Goal: Task Accomplishment & Management: Complete application form

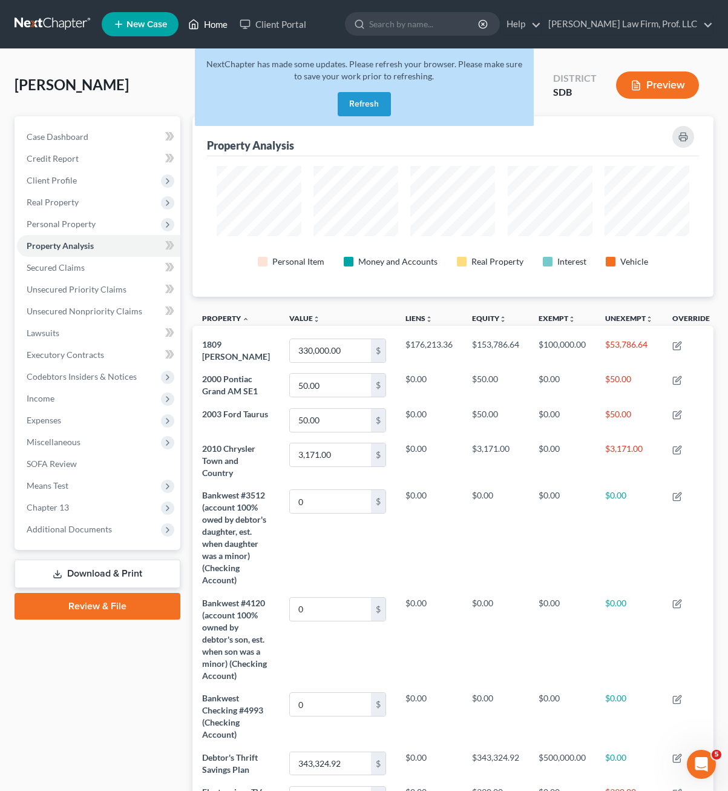
drag, startPoint x: 196, startPoint y: 25, endPoint x: 254, endPoint y: 76, distance: 77.2
click at [195, 25] on icon at bounding box center [193, 24] width 11 height 15
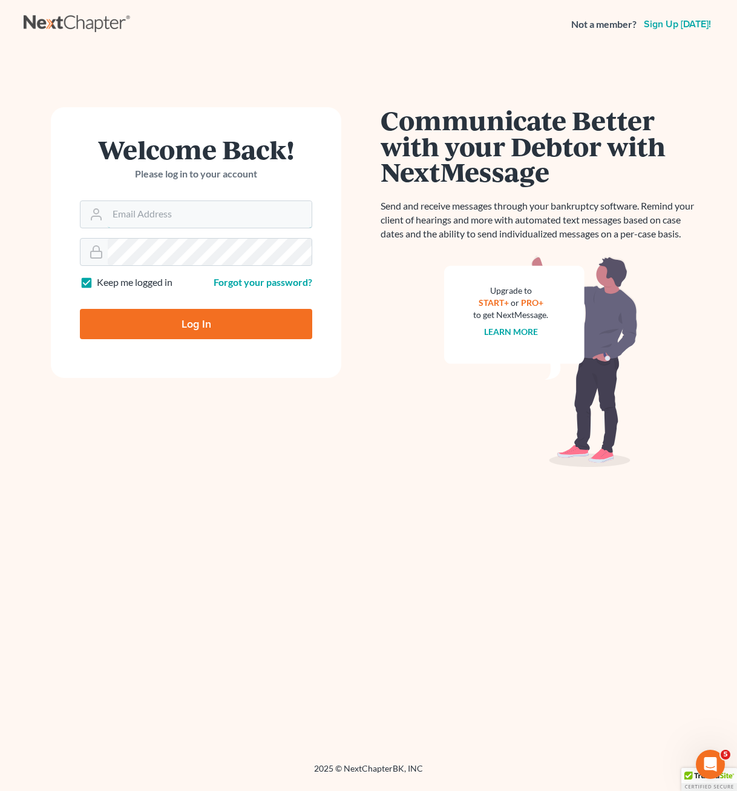
type input "[PERSON_NAME][EMAIL_ADDRESS][DOMAIN_NAME]"
click at [229, 504] on div "Welcome Back! Please log in to your account Email Address [PERSON_NAME][EMAIL_A…" at bounding box center [196, 405] width 345 height 597
click at [196, 315] on input "Log In" at bounding box center [196, 324] width 232 height 30
type input "Thinking..."
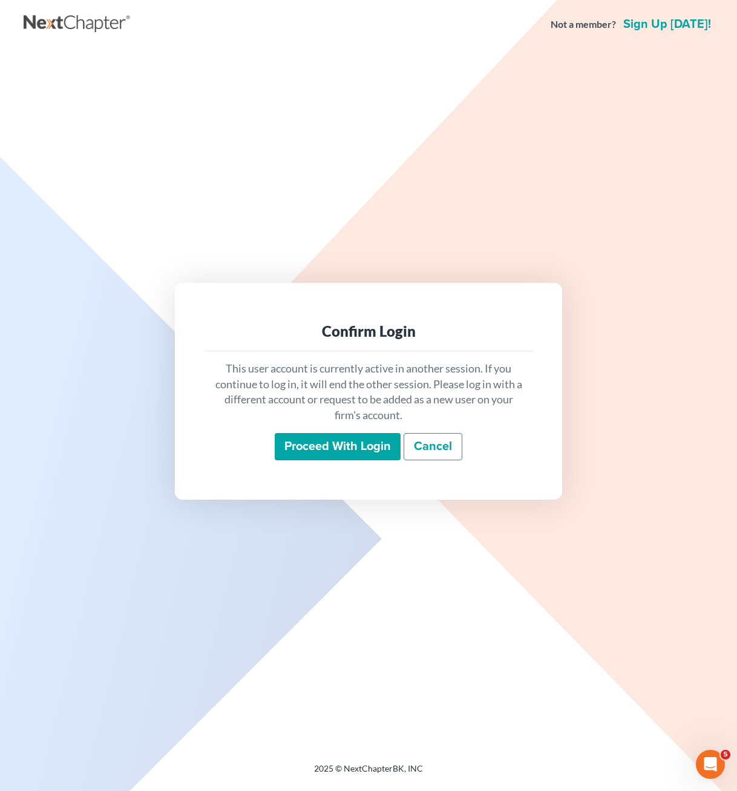
click at [353, 435] on input "Proceed with login" at bounding box center [338, 447] width 126 height 28
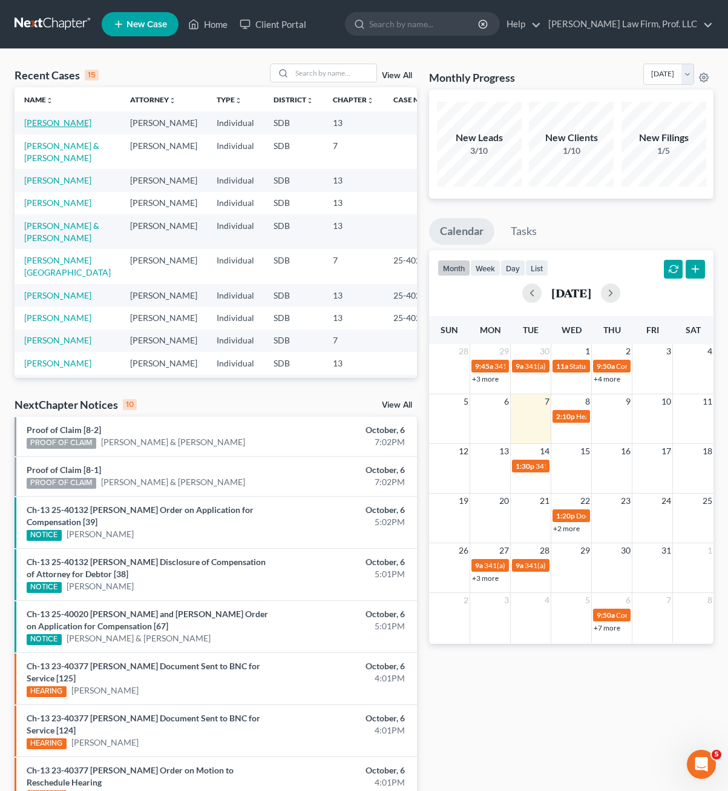
click at [55, 120] on link "[PERSON_NAME]" at bounding box center [57, 122] width 67 height 10
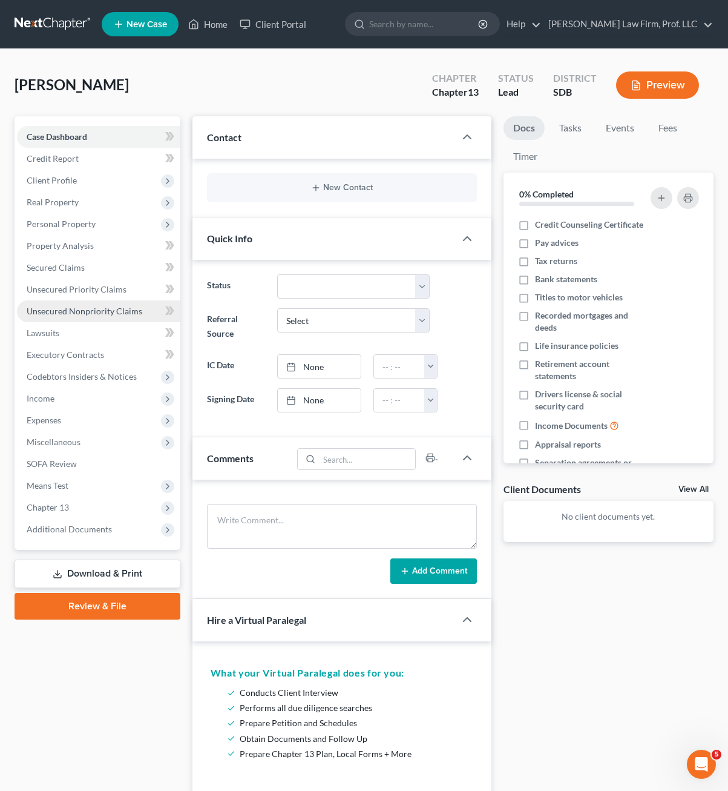
click at [122, 304] on link "Unsecured Nonpriority Claims" at bounding box center [98, 311] width 163 height 22
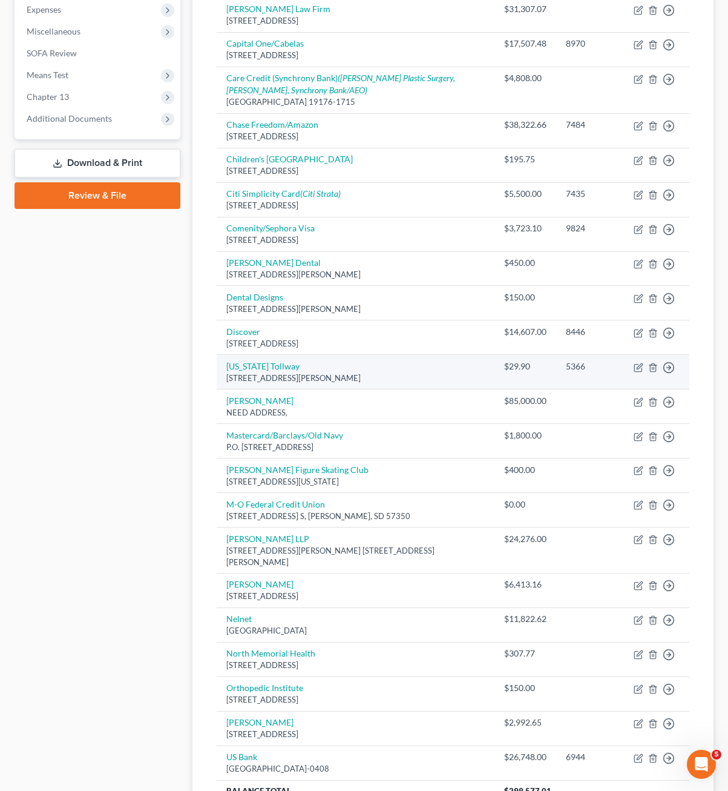
scroll to position [424, 0]
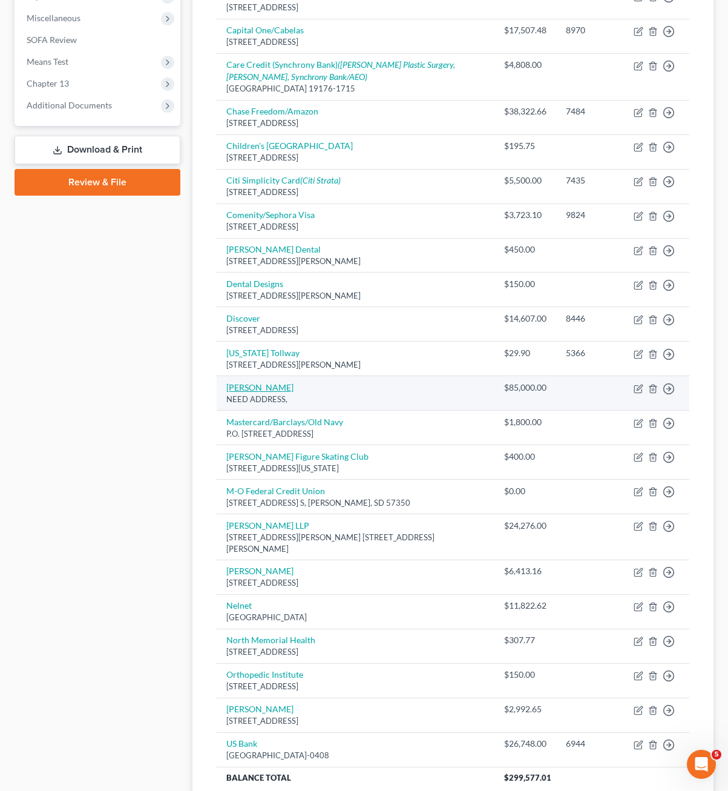
click at [261, 388] on link "Jeff Terveen" at bounding box center [259, 387] width 67 height 10
select select "0"
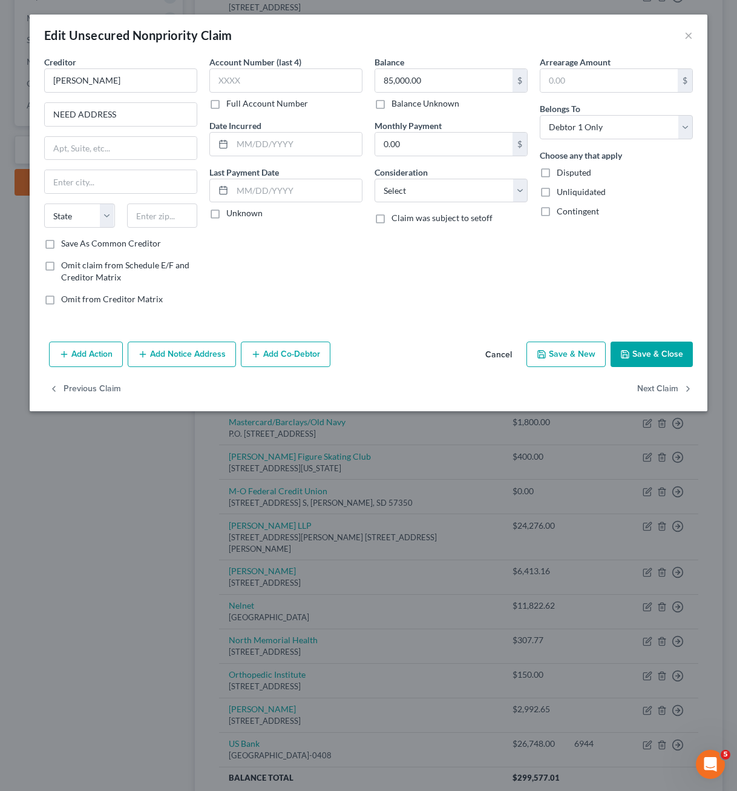
click at [303, 303] on div "Account Number (last 4) Full Account Number Date Incurred Last Payment Date Unk…" at bounding box center [285, 185] width 165 height 259
click at [495, 355] on button "Cancel" at bounding box center [499, 355] width 46 height 24
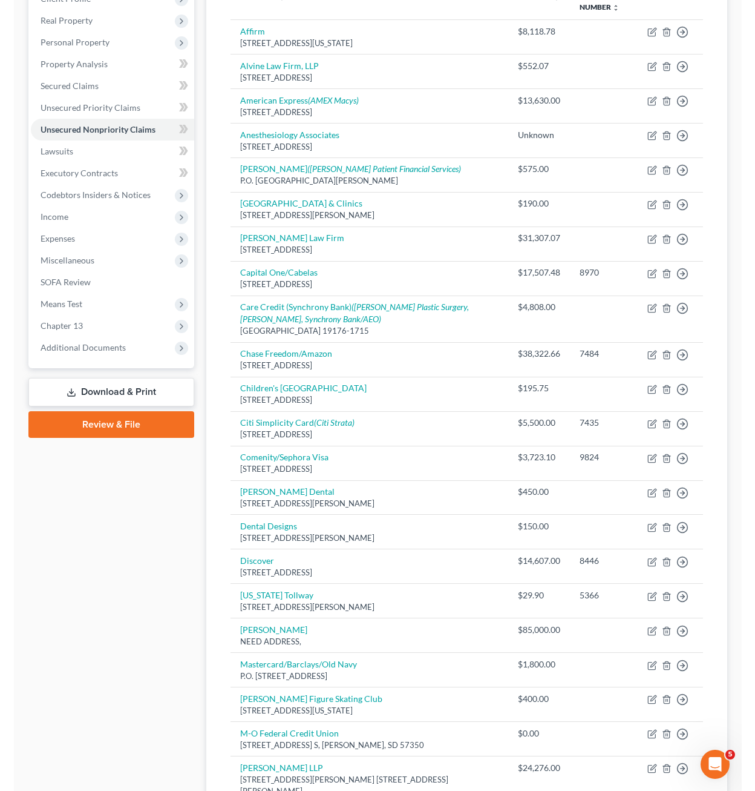
scroll to position [0, 0]
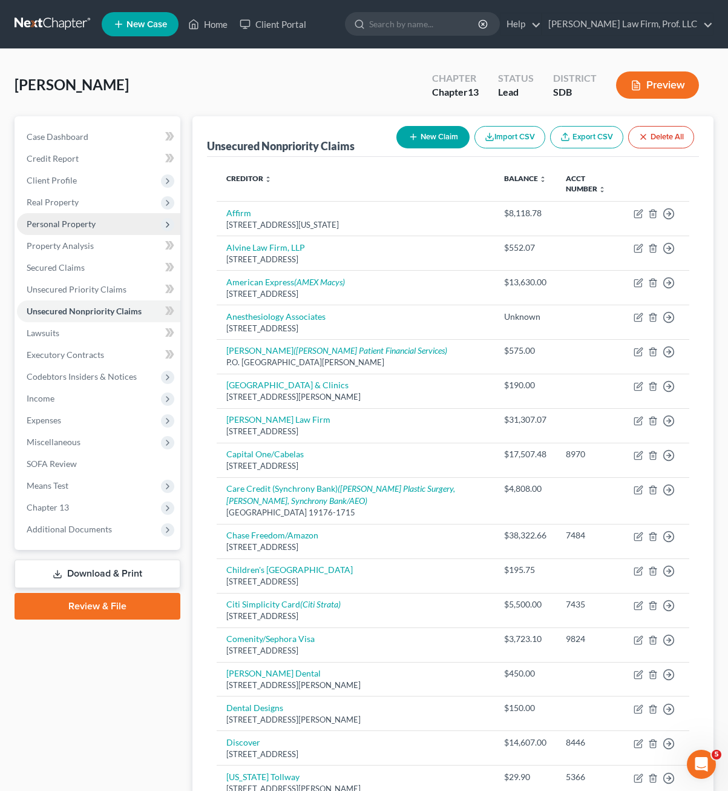
click at [65, 220] on span "Personal Property" at bounding box center [61, 224] width 69 height 10
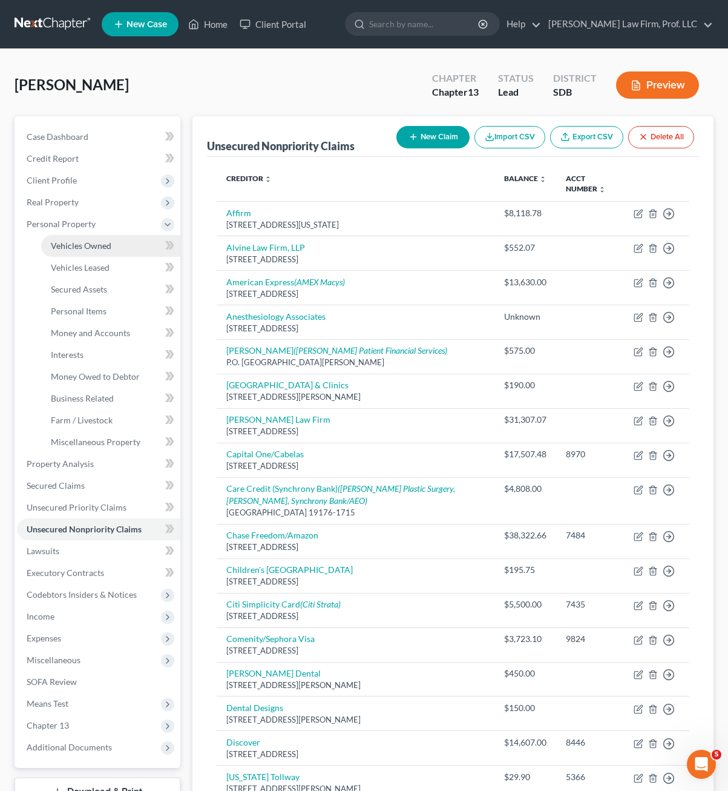
click at [98, 249] on span "Vehicles Owned" at bounding box center [81, 245] width 61 height 10
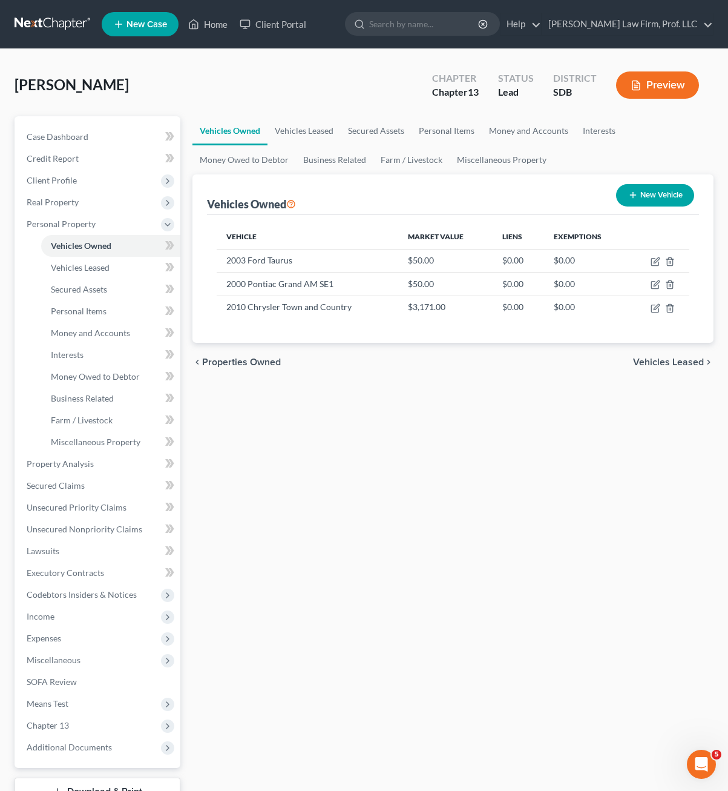
click at [521, 390] on div "Vehicles Owned Vehicles Leased Secured Assets Personal Items Money and Accounts…" at bounding box center [452, 476] width 533 height 721
click at [356, 329] on div "Vehicle Market Value Liens Exemptions 2003 Ford Taurus $50.00 $0.00 $0.00 2000 …" at bounding box center [453, 279] width 492 height 128
click at [653, 191] on button "New Vehicle" at bounding box center [655, 195] width 78 height 22
select select "0"
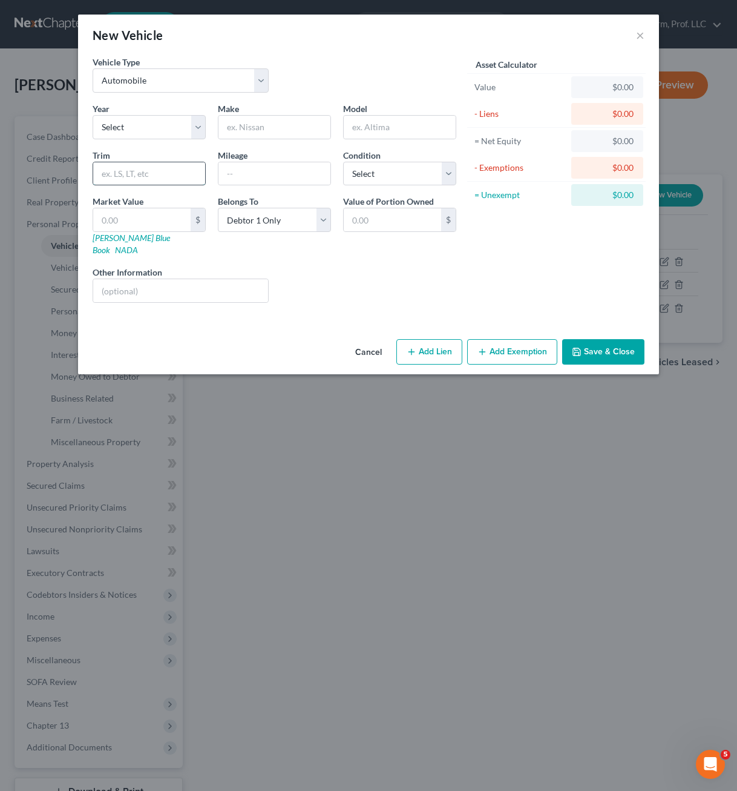
click at [148, 174] on input "text" at bounding box center [149, 173] width 112 height 23
click at [254, 125] on input "text" at bounding box center [275, 127] width 112 height 23
click at [410, 128] on input "text" at bounding box center [400, 127] width 112 height 23
type input "Denali"
click at [164, 279] on input "text" at bounding box center [180, 290] width 175 height 23
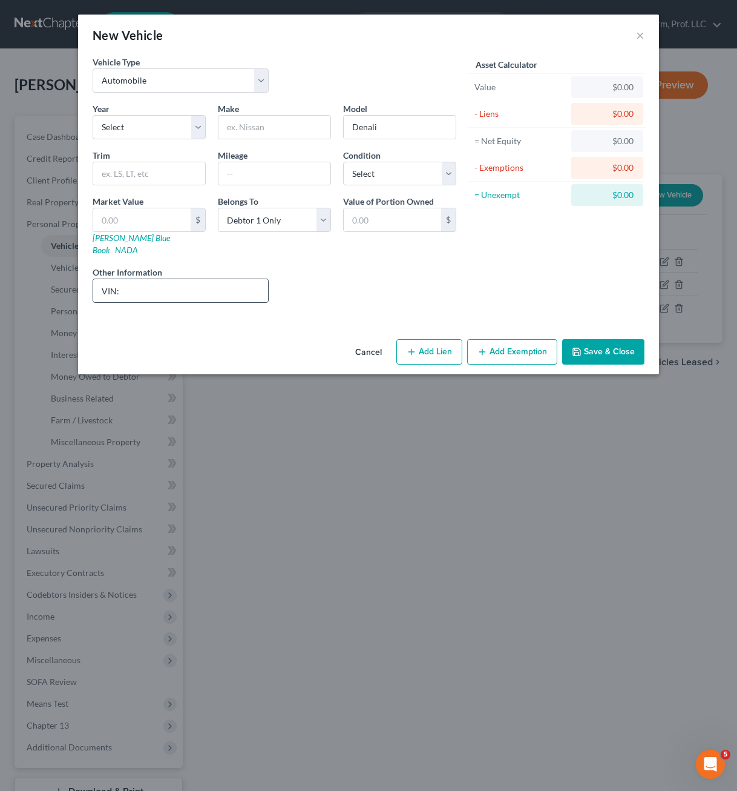
paste input "1GKS2MEF1DR120578"
type input "VIN: 1GKS2MEF1DR120578"
click at [227, 173] on input "text" at bounding box center [275, 173] width 112 height 23
paste input "123257"
type input "123257"
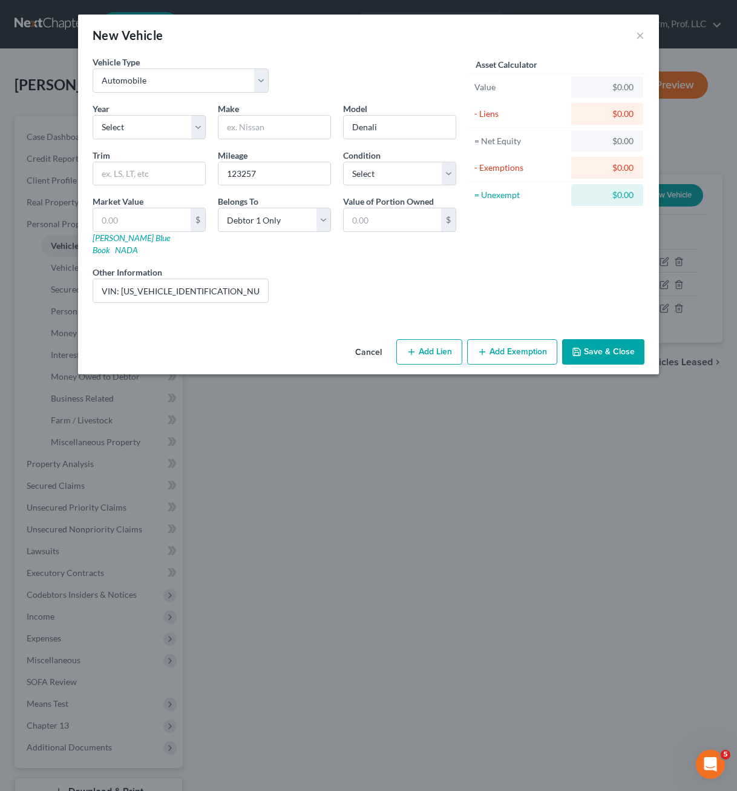
click at [410, 269] on div "Liens Select" at bounding box center [369, 284] width 188 height 37
click at [608, 339] on button "Save & Close" at bounding box center [603, 351] width 82 height 25
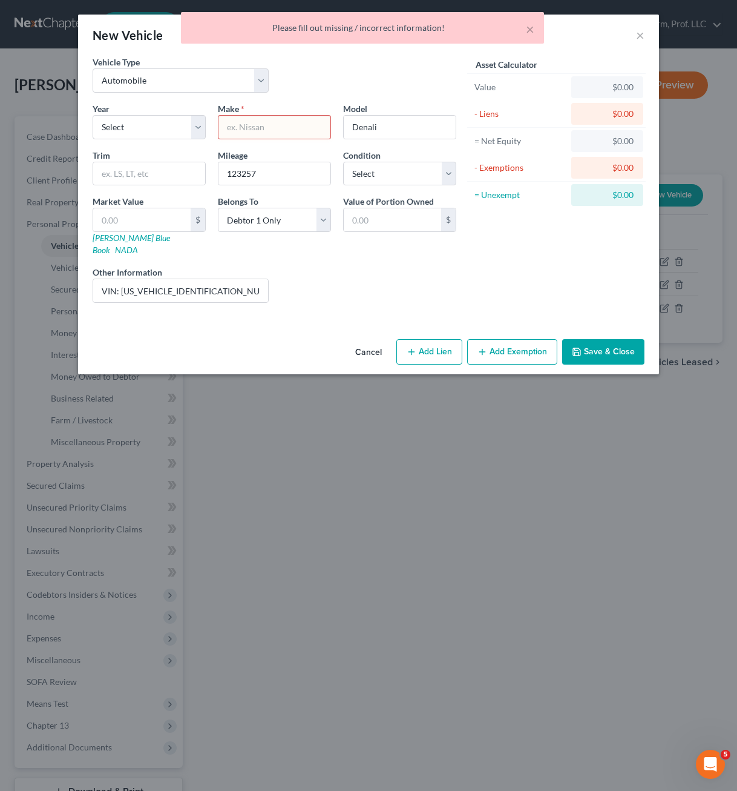
click at [279, 128] on input "text" at bounding box center [275, 127] width 112 height 23
type input "Denali"
click at [580, 347] on icon "button" at bounding box center [577, 352] width 10 height 10
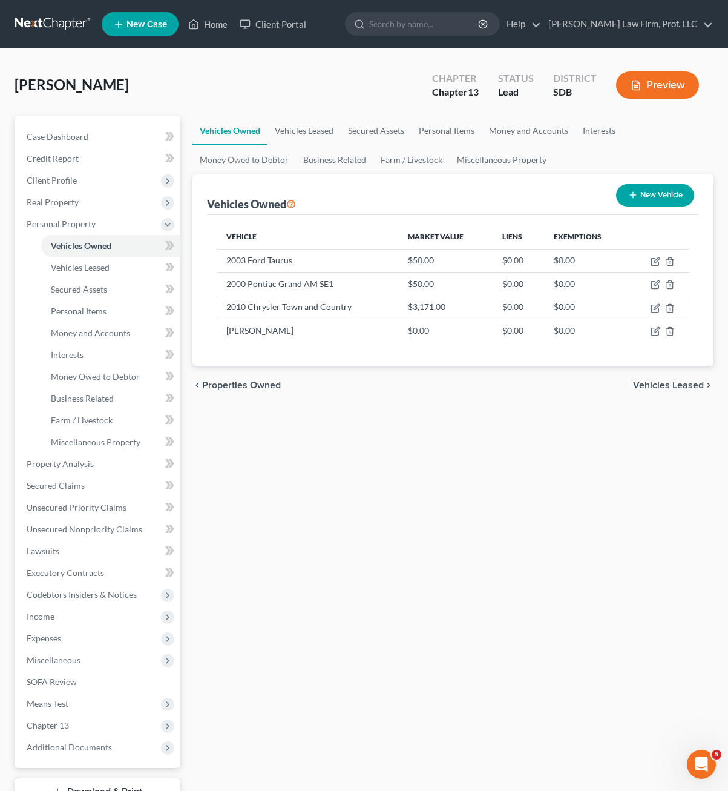
click at [377, 508] on div "Vehicles Owned Vehicles Leased Secured Assets Personal Items Money and Accounts…" at bounding box center [452, 476] width 533 height 721
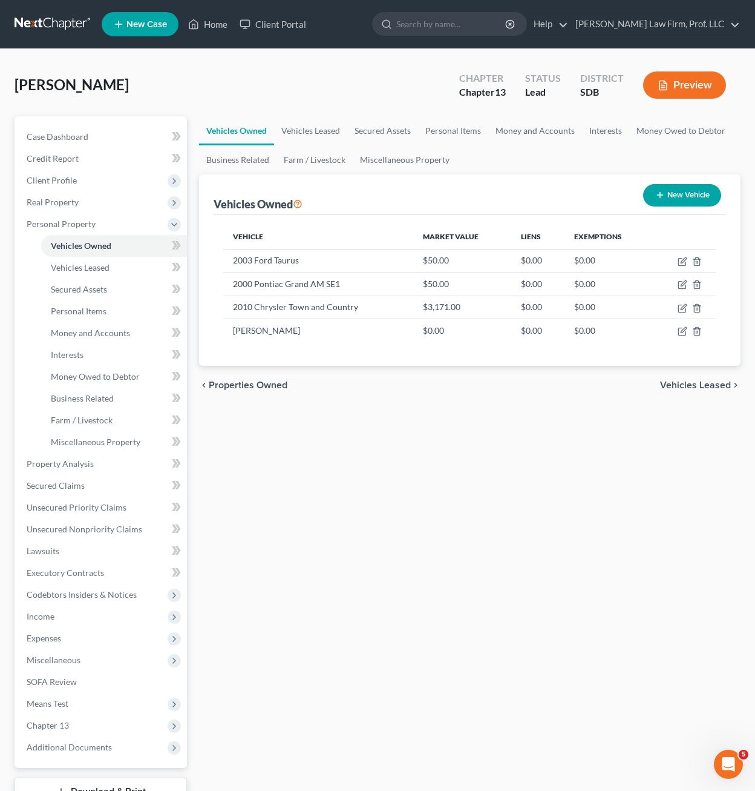
drag, startPoint x: 398, startPoint y: 464, endPoint x: 405, endPoint y: 468, distance: 7.6
click at [398, 464] on div "Vehicles Owned Vehicles Leased Secured Assets Personal Items Money and Accounts…" at bounding box center [470, 476] width 554 height 721
